Goal: Task Accomplishment & Management: Use online tool/utility

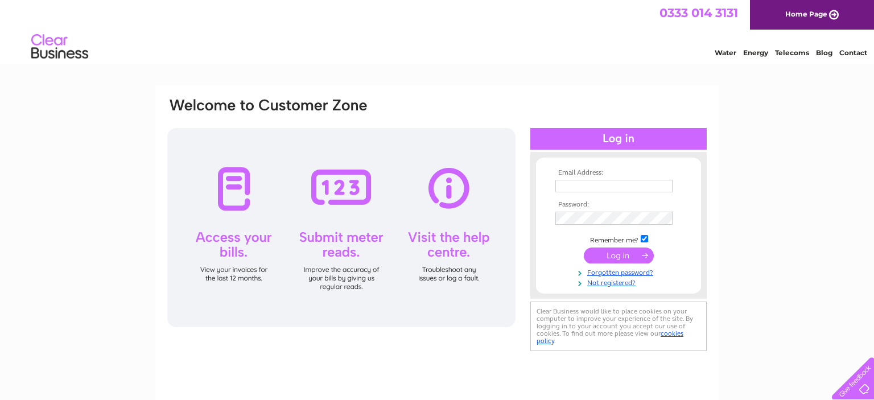
click at [582, 188] on input "text" at bounding box center [613, 186] width 117 height 13
type input "judith142@btinternet.com"
click at [569, 213] on td at bounding box center [619, 219] width 132 height 19
click at [584, 248] on input "submit" at bounding box center [619, 256] width 70 height 16
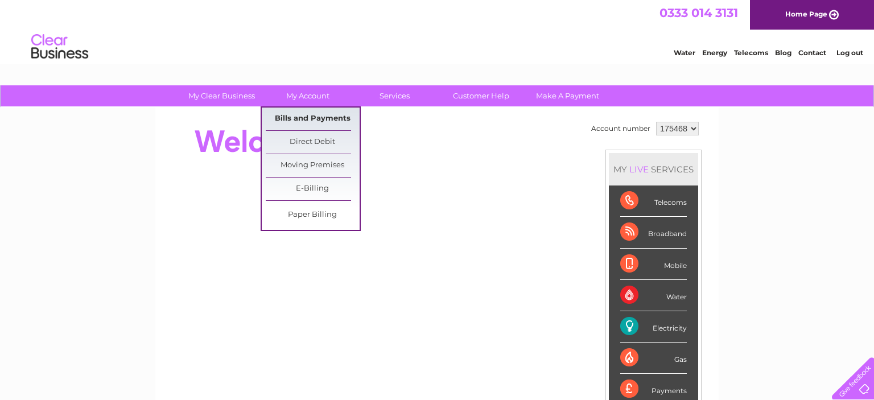
click at [311, 117] on link "Bills and Payments" at bounding box center [313, 119] width 94 height 23
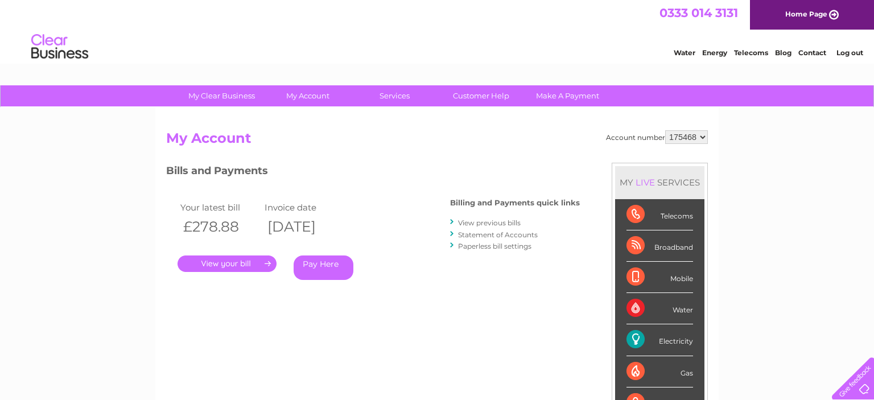
click at [230, 265] on link "." at bounding box center [227, 264] width 99 height 17
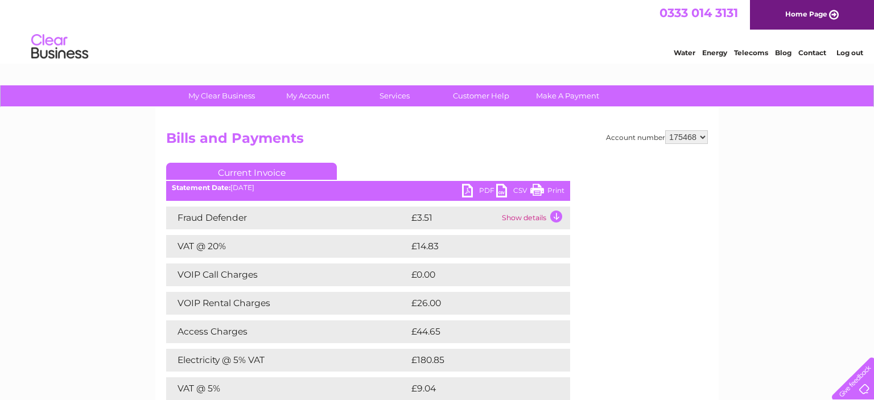
click at [467, 190] on link "PDF" at bounding box center [479, 192] width 34 height 17
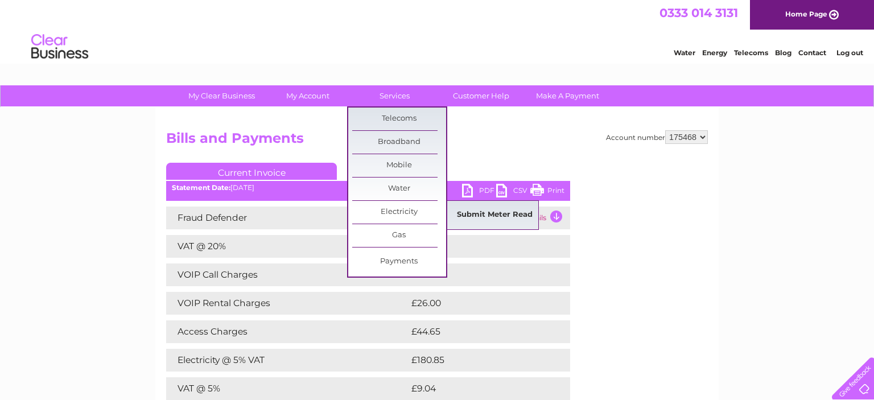
click at [457, 215] on link "Submit Meter Read" at bounding box center [495, 215] width 94 height 23
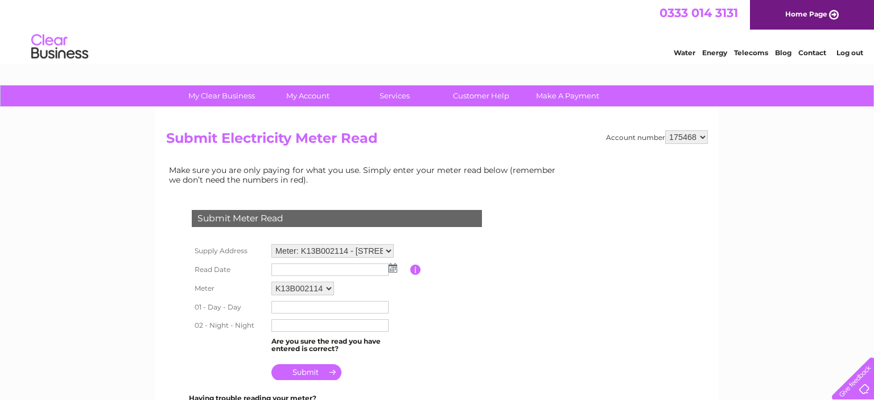
click at [393, 265] on img at bounding box center [393, 268] width 9 height 9
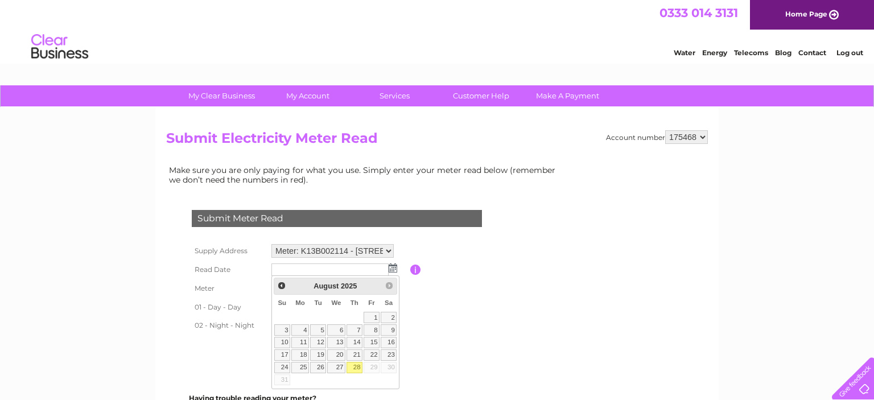
click at [356, 364] on link "28" at bounding box center [355, 367] width 16 height 11
type input "2025/08/28"
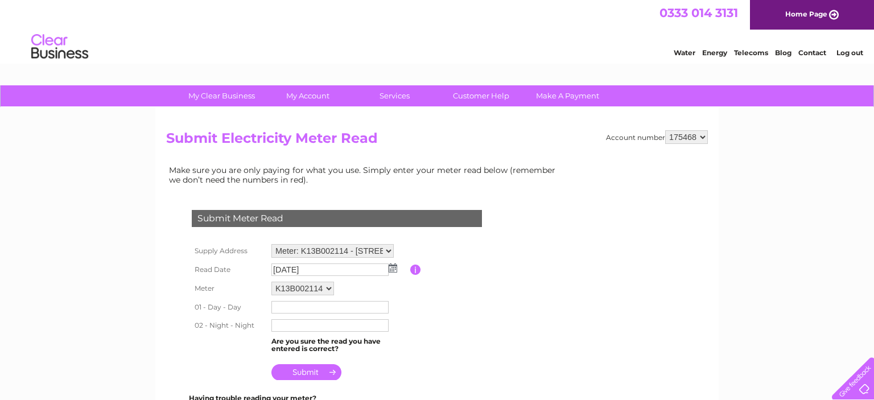
click at [327, 306] on input "text" at bounding box center [329, 307] width 117 height 13
type input "024337"
click at [320, 324] on input "text" at bounding box center [330, 326] width 118 height 14
click at [280, 326] on input "01738" at bounding box center [330, 326] width 118 height 14
type input "031738"
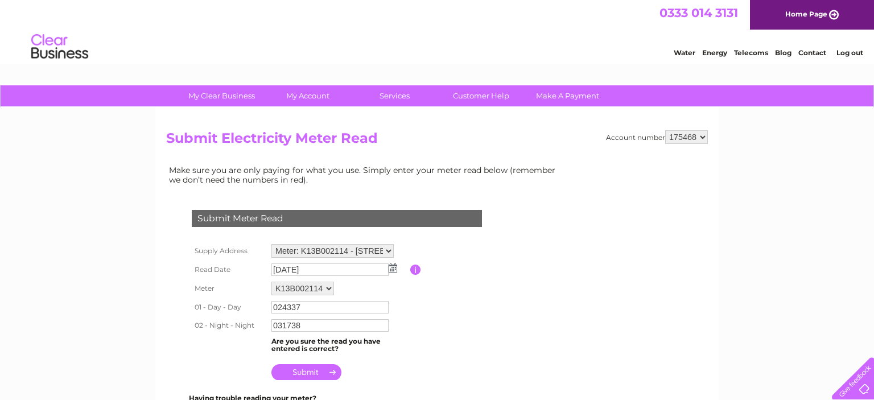
click at [303, 377] on input "submit" at bounding box center [306, 372] width 70 height 16
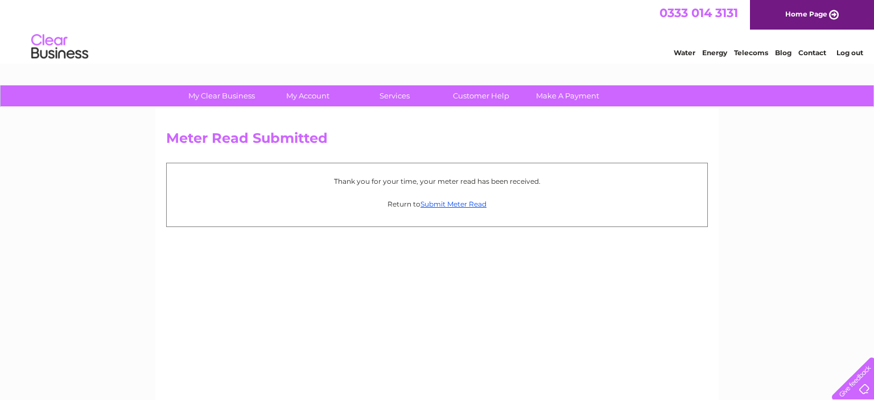
click at [840, 53] on link "Log out" at bounding box center [850, 52] width 27 height 9
